Goal: Task Accomplishment & Management: Complete application form

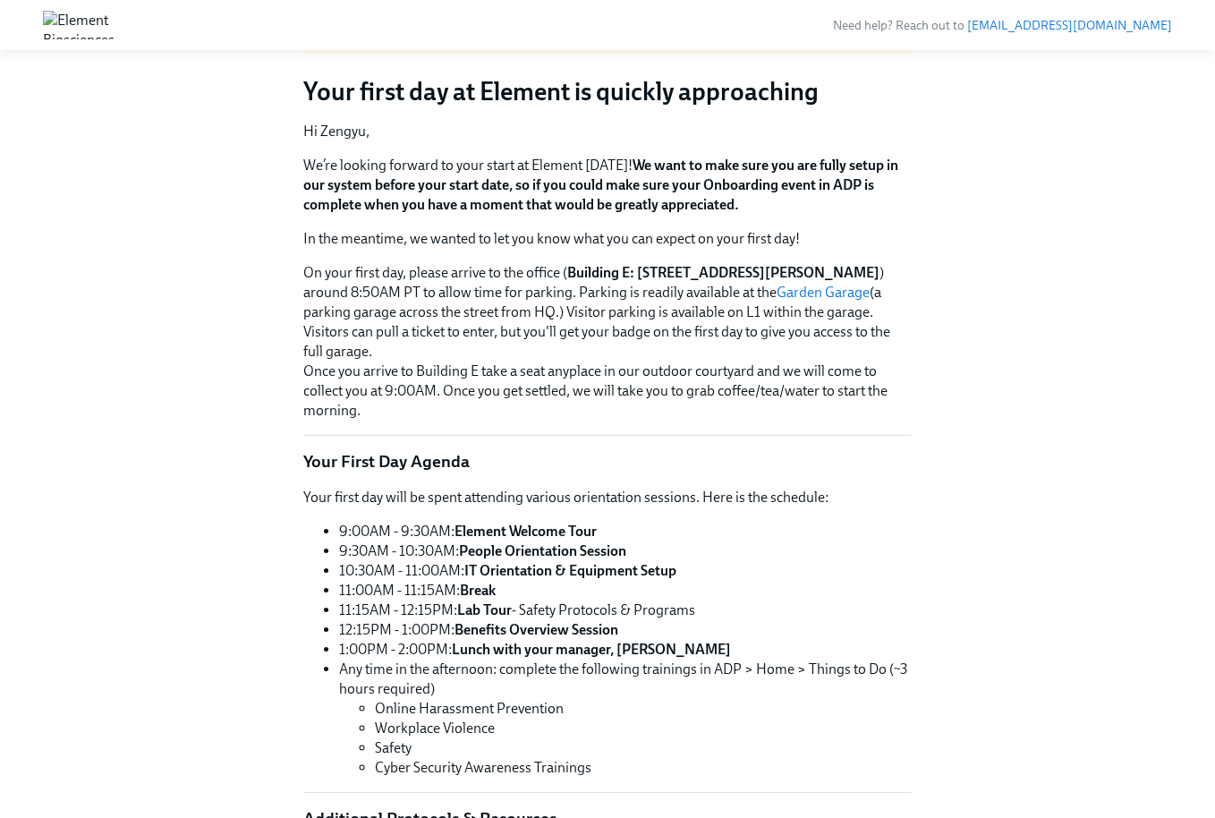
scroll to position [178, 0]
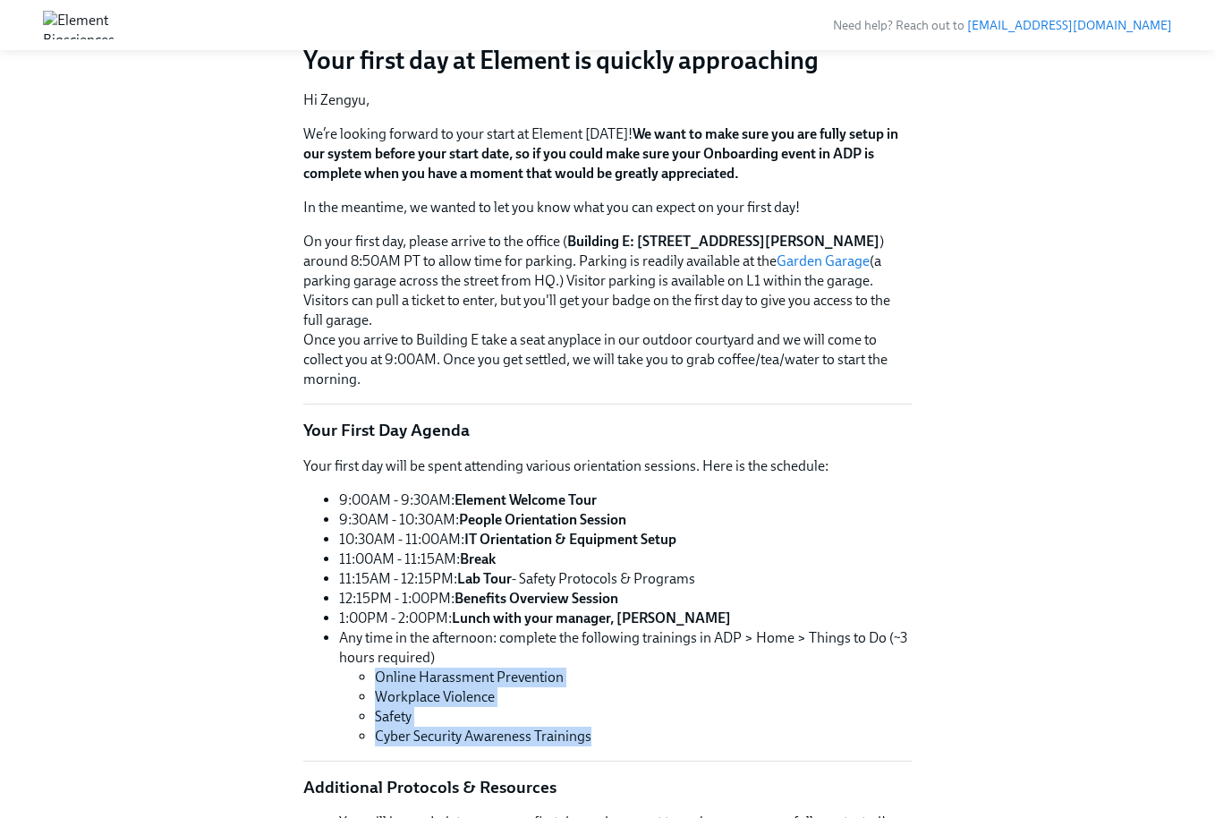
drag, startPoint x: 378, startPoint y: 674, endPoint x: 684, endPoint y: 739, distance: 312.9
click at [684, 739] on ul "Online Harassment Prevention Workplace Violence Safety Cyber Security Awareness…" at bounding box center [625, 707] width 573 height 79
copy ul "Online Harassment Prevention Workplace Violence Safety Cyber Security Awareness…"
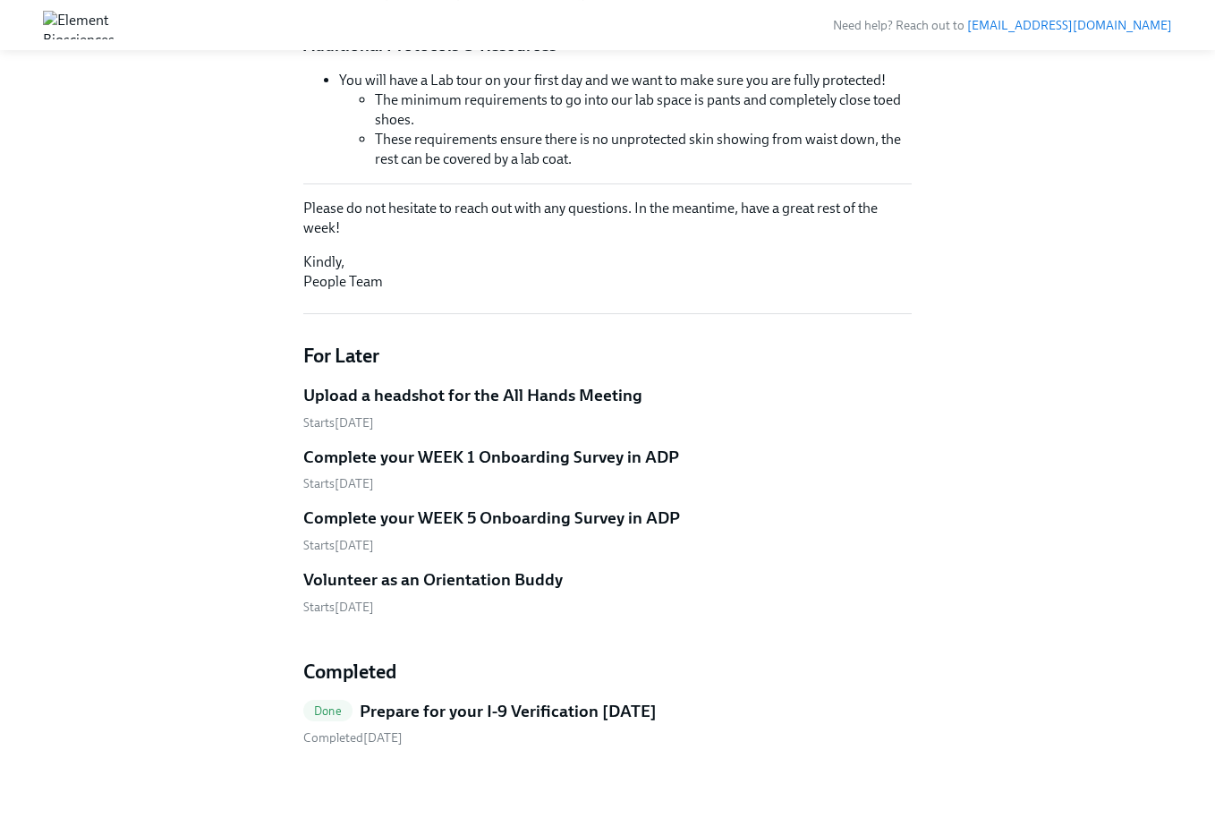
scroll to position [933, 0]
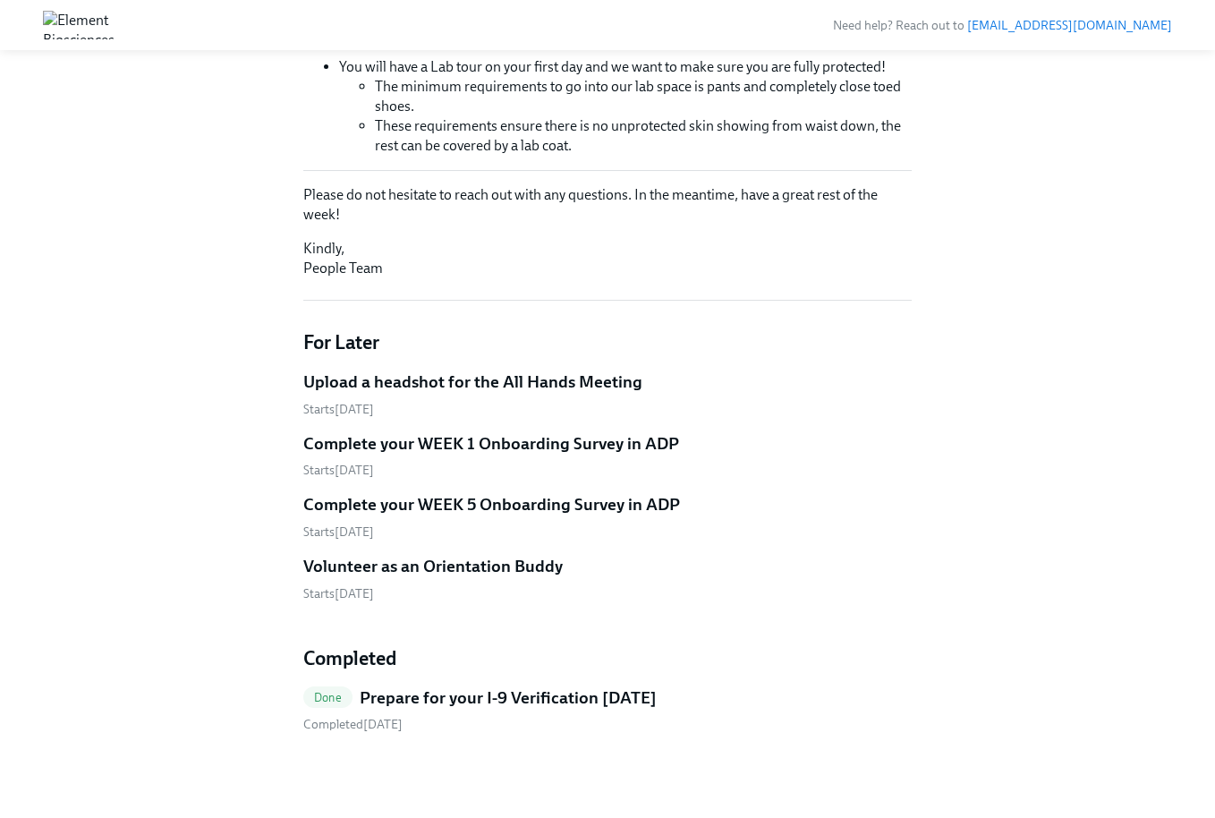
click at [438, 381] on h5 "Upload a headshot for the All Hands Meeting" at bounding box center [472, 381] width 339 height 23
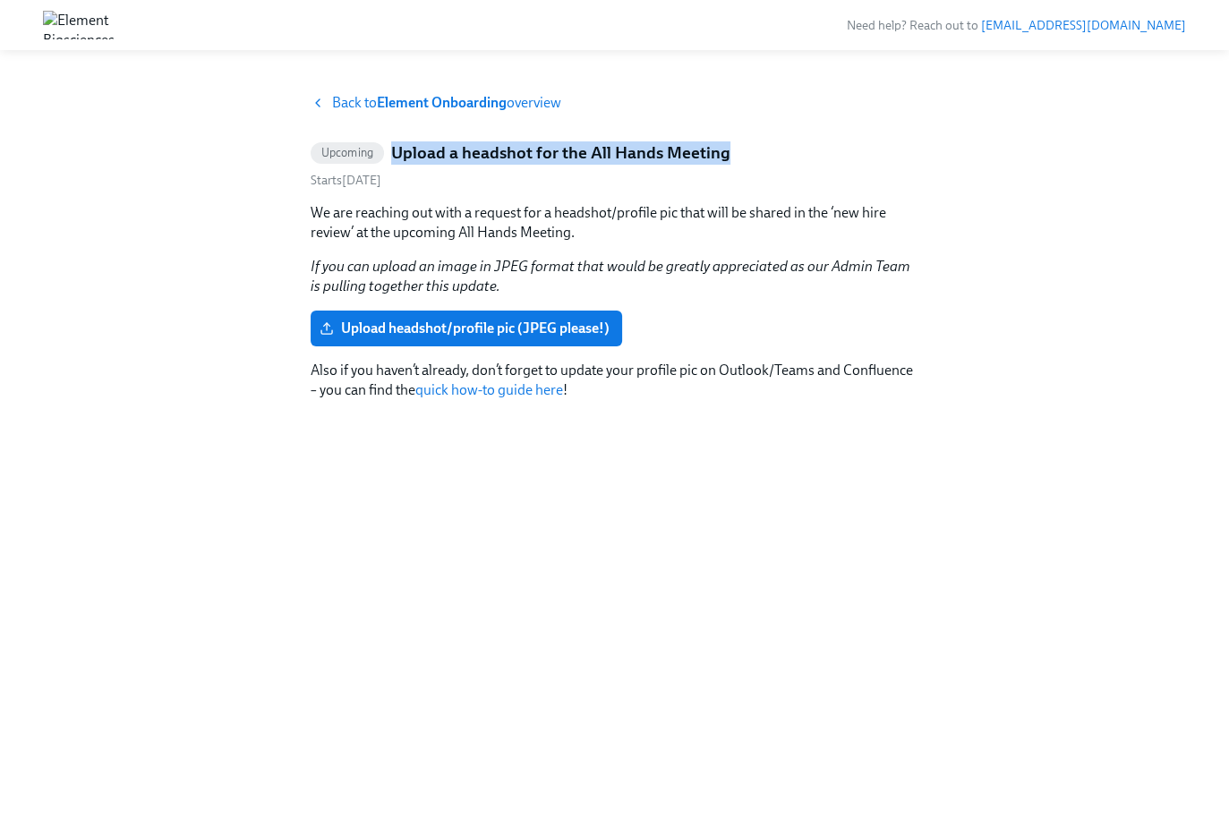
drag, startPoint x: 736, startPoint y: 149, endPoint x: 387, endPoint y: 149, distance: 349.0
click at [387, 149] on div "Upcoming Upload a headshot for the All Hands Meeting" at bounding box center [614, 152] width 608 height 23
copy div "Upload a headshot for the All Hands Meeting"
click at [432, 537] on div "Back to Element Onboarding overview Upcoming Upload a headshot for the All Hand…" at bounding box center [614, 434] width 608 height 682
click at [571, 326] on span "Upload headshot/profile pic (JPEG please!)" at bounding box center [466, 328] width 286 height 18
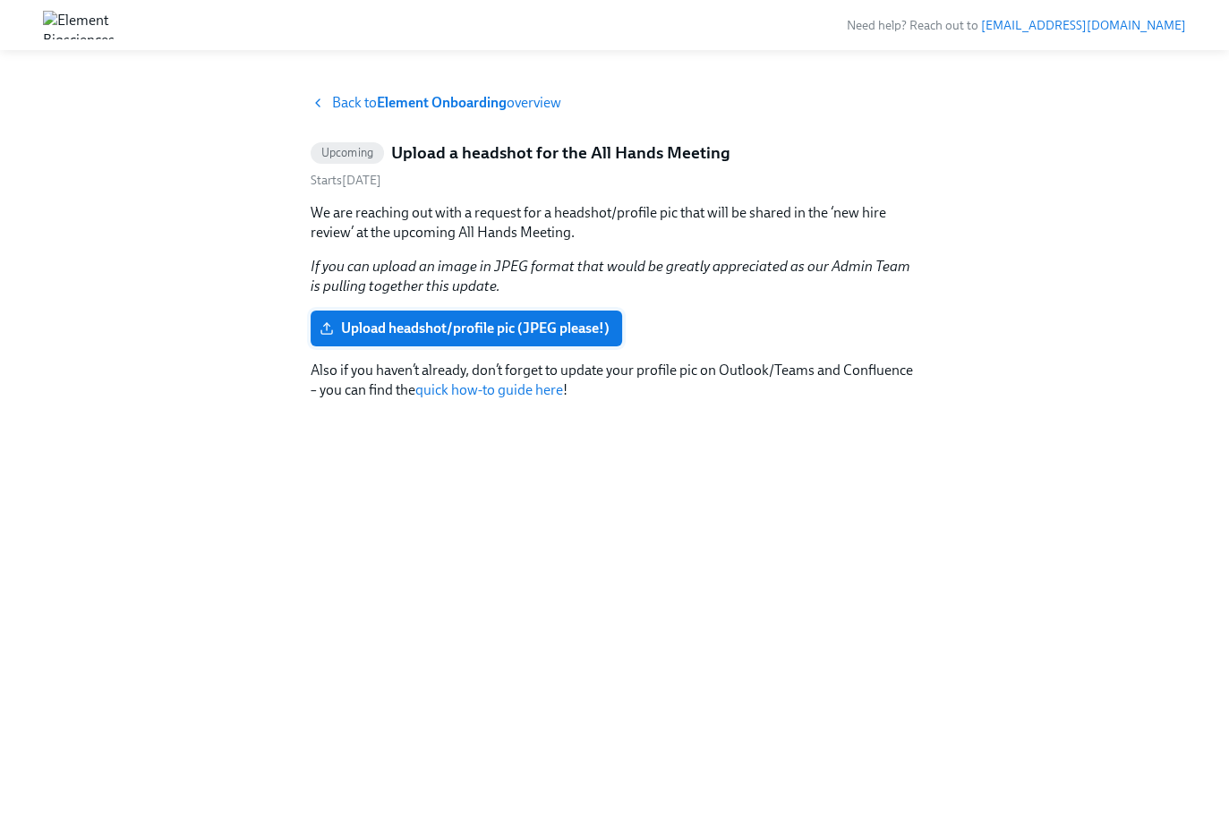
click at [0, 0] on input "Upload headshot/profile pic (JPEG please!)" at bounding box center [0, 0] width 0 height 0
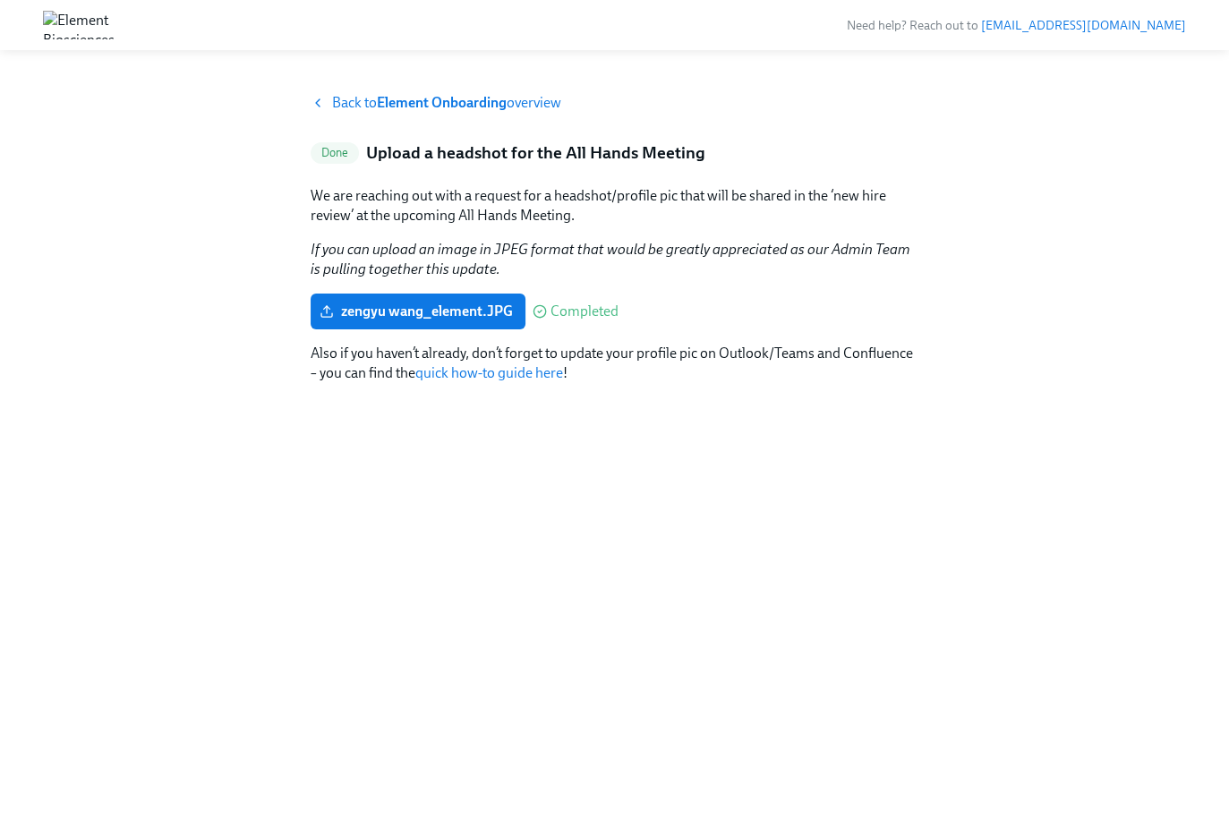
click at [431, 99] on strong "Element Onboarding" at bounding box center [442, 102] width 130 height 17
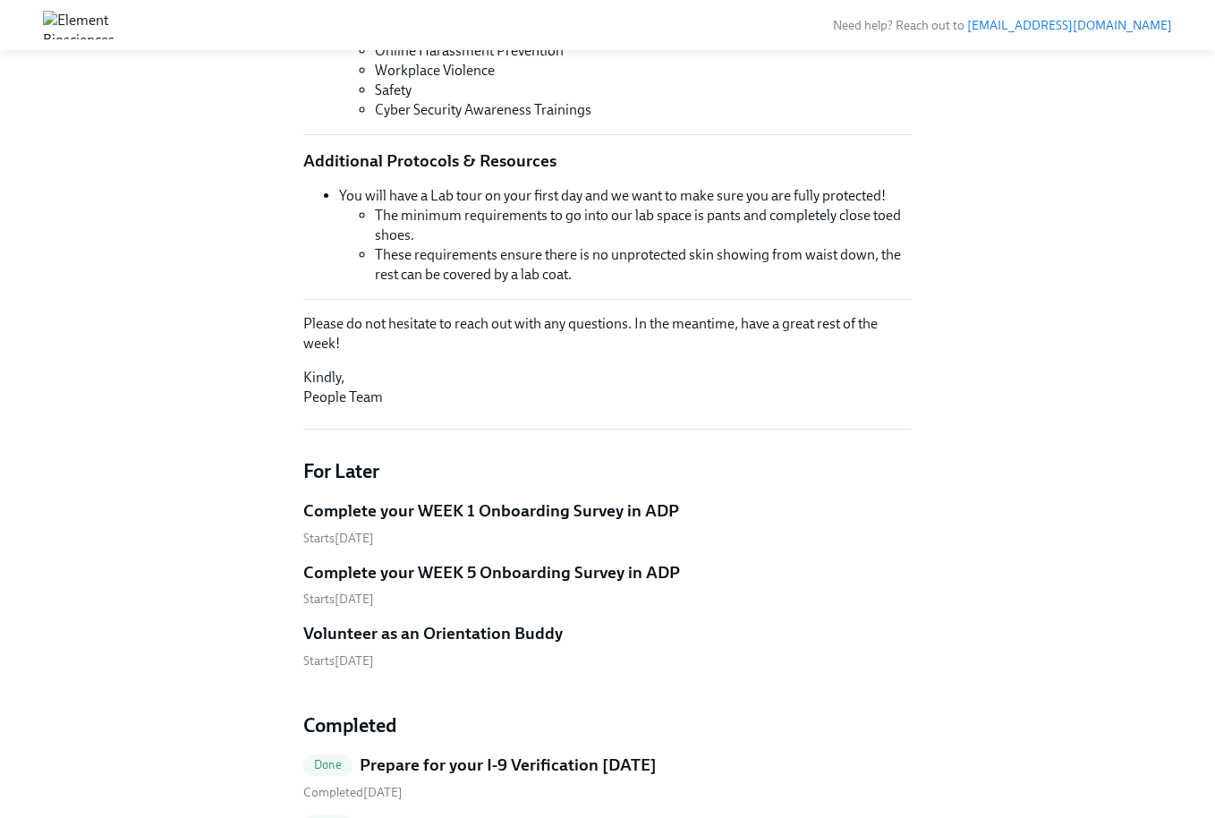
scroll to position [933, 0]
